Goal: Information Seeking & Learning: Learn about a topic

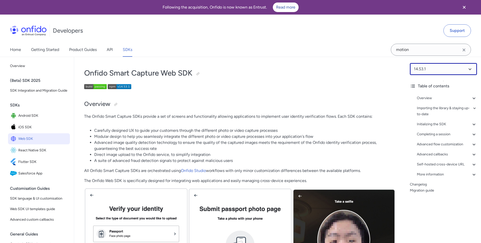
click at [430, 66] on select at bounding box center [443, 69] width 67 height 12
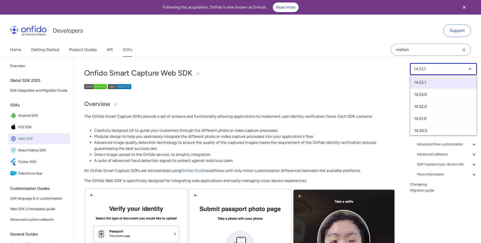
click at [430, 66] on select at bounding box center [443, 69] width 67 height 12
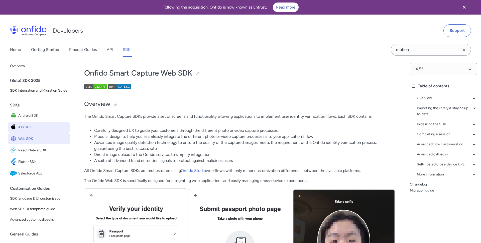
click at [37, 127] on span "iOS SDK" at bounding box center [43, 127] width 50 height 7
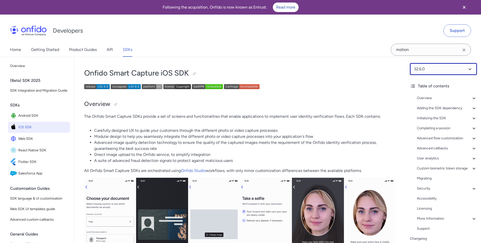
click at [431, 70] on select at bounding box center [443, 69] width 67 height 12
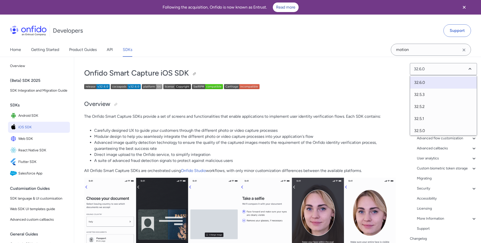
click at [344, 69] on h1 "Onfido Smart Capture iOS SDK" at bounding box center [240, 73] width 312 height 10
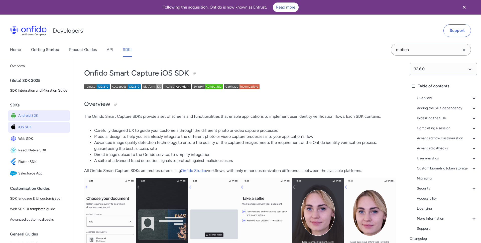
click at [26, 112] on span "Android SDK" at bounding box center [43, 115] width 50 height 7
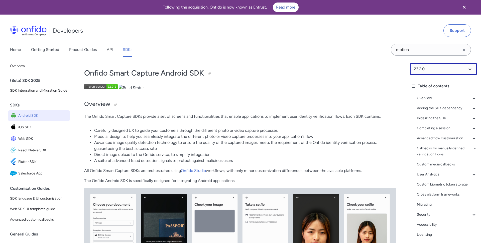
click at [450, 66] on select at bounding box center [443, 69] width 67 height 12
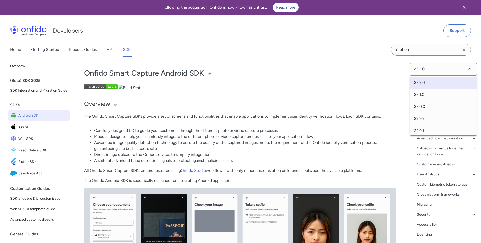
drag, startPoint x: 357, startPoint y: 72, endPoint x: 299, endPoint y: 73, distance: 57.9
click at [356, 72] on h1 "Onfido Smart Capture Android SDK" at bounding box center [240, 73] width 312 height 10
